Goal: Navigation & Orientation: Find specific page/section

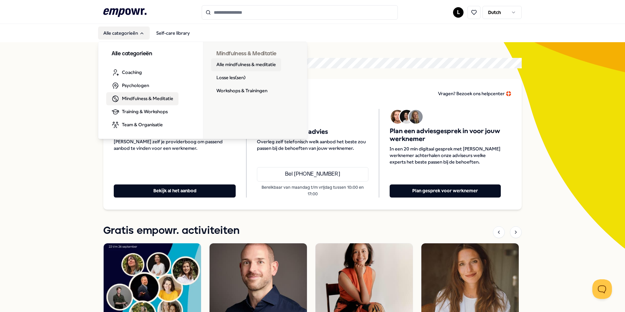
click at [224, 64] on link "Alle mindfulness & meditatie" at bounding box center [246, 64] width 70 height 13
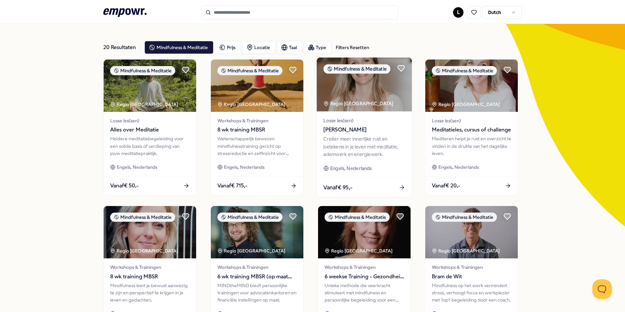
scroll to position [33, 0]
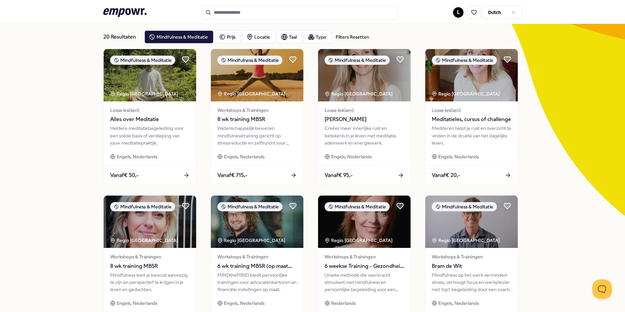
click at [126, 8] on icon at bounding box center [124, 12] width 43 height 9
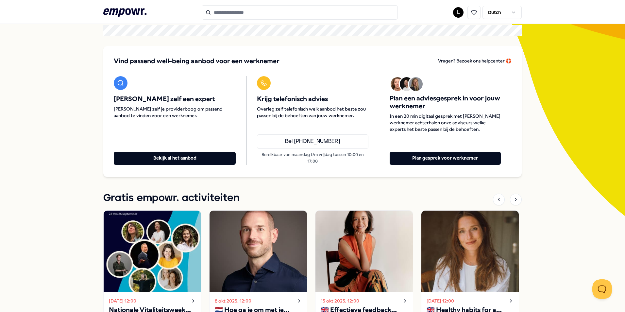
click at [121, 13] on icon at bounding box center [124, 12] width 43 height 9
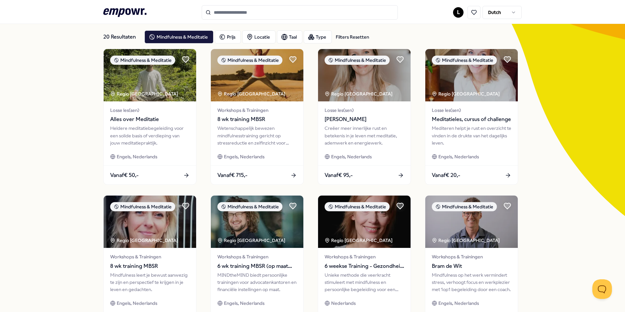
click at [135, 10] on icon ".empowr-logo_svg__cls-1{fill:#03032f}" at bounding box center [124, 13] width 43 height 12
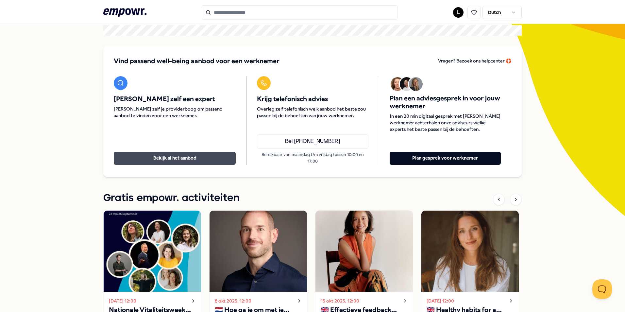
click at [173, 160] on button "Bekijk al het aanbod" at bounding box center [175, 158] width 122 height 13
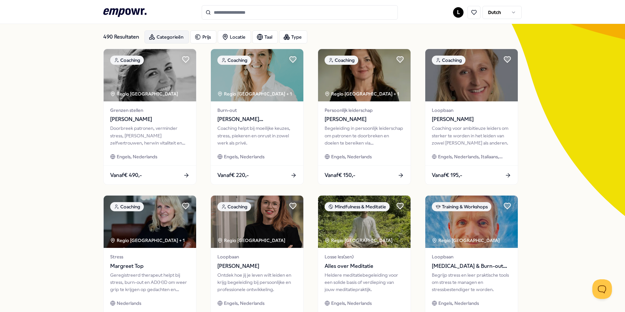
click at [167, 36] on div "Categorieën" at bounding box center [167, 36] width 44 height 13
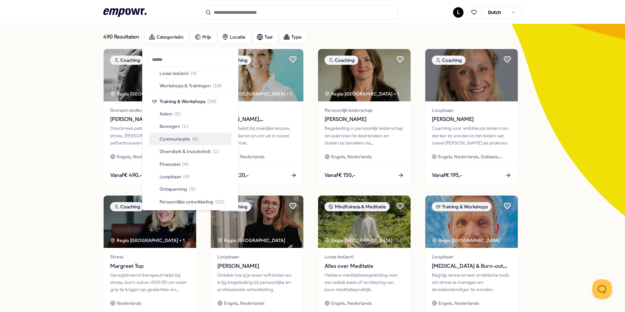
scroll to position [458, 0]
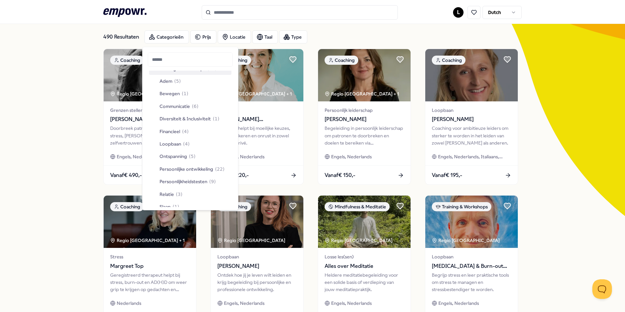
click at [109, 36] on div "490 Resultaten" at bounding box center [121, 36] width 36 height 13
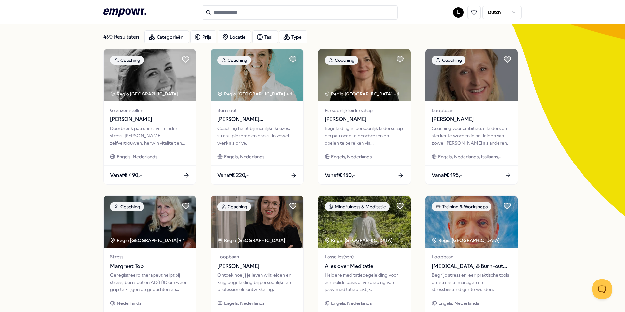
click at [123, 13] on icon ".empowr-logo_svg__cls-1{fill:#03032f}" at bounding box center [124, 13] width 43 height 12
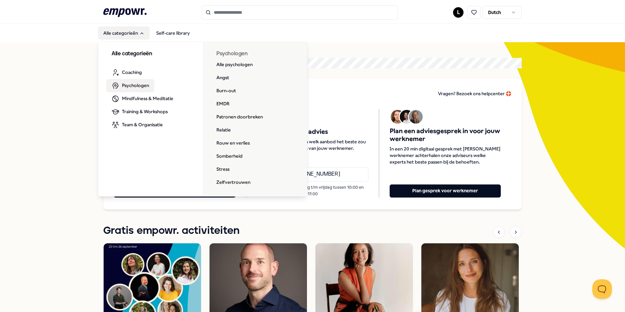
scroll to position [33, 0]
